Goal: Task Accomplishment & Management: Use online tool/utility

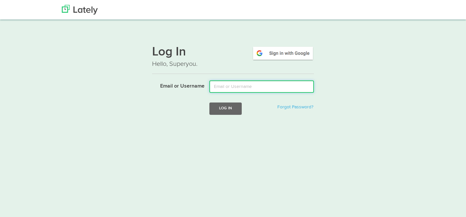
click at [221, 88] on input "Email or Username" at bounding box center [261, 86] width 105 height 12
type input "brad@bafman.com"
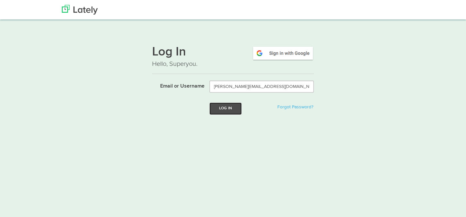
click at [225, 108] on button "Log In" at bounding box center [225, 108] width 32 height 12
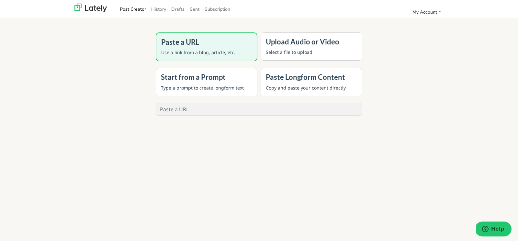
click at [279, 45] on h4 "Upload Audio or Video" at bounding box center [311, 42] width 91 height 8
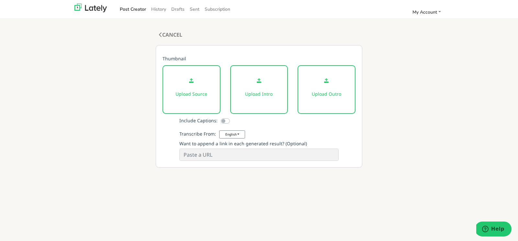
click at [196, 83] on p at bounding box center [192, 80] width 34 height 7
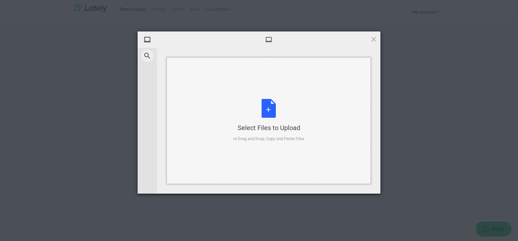
click at [265, 104] on div "Select Files to Upload or Drag and Drop, Copy and Paste Files" at bounding box center [268, 120] width 71 height 43
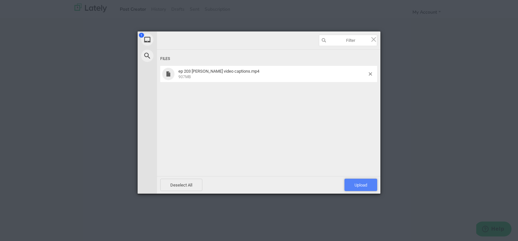
click at [358, 183] on span "Upload 1" at bounding box center [361, 184] width 13 height 5
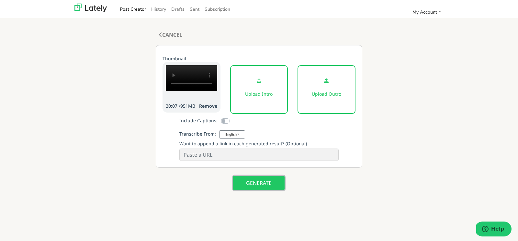
click at [260, 188] on button "GENERATE" at bounding box center [258, 182] width 51 height 14
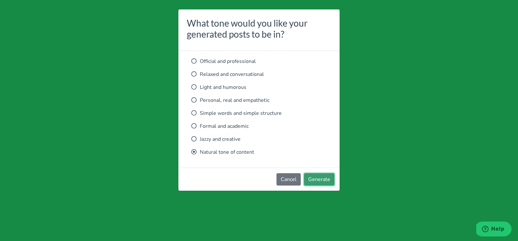
click at [313, 179] on button "Generate" at bounding box center [319, 179] width 30 height 12
